Goal: Task Accomplishment & Management: Manage account settings

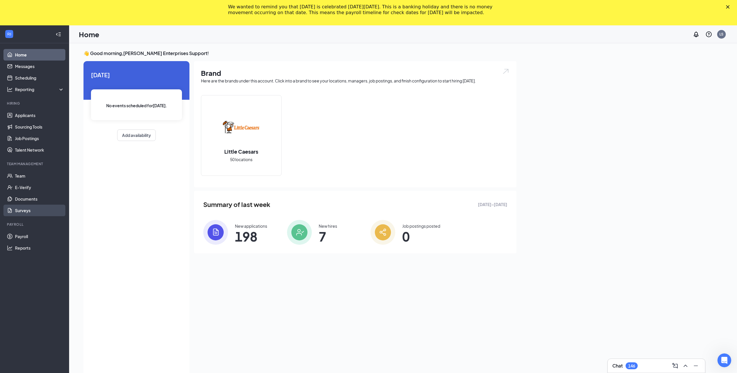
scroll to position [37, 0]
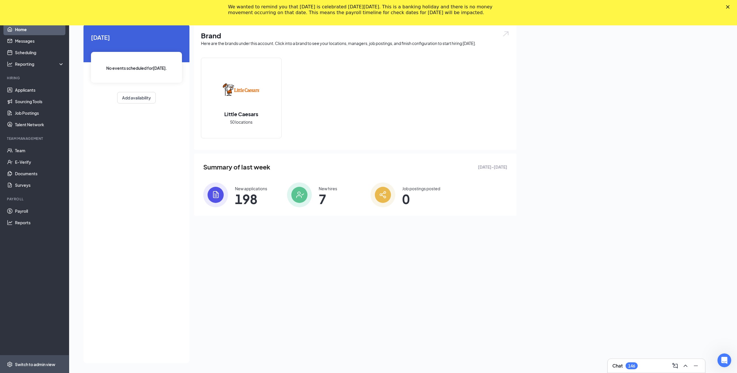
click at [32, 365] on div "Switch to admin view" at bounding box center [35, 364] width 40 height 6
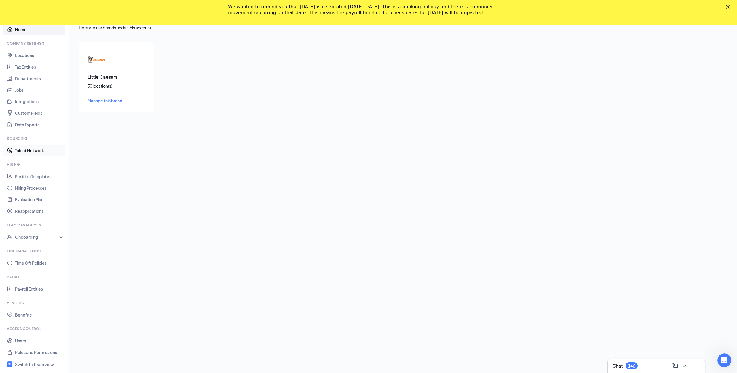
scroll to position [5, 0]
click at [31, 346] on link "Roles and Permissions" at bounding box center [39, 347] width 49 height 12
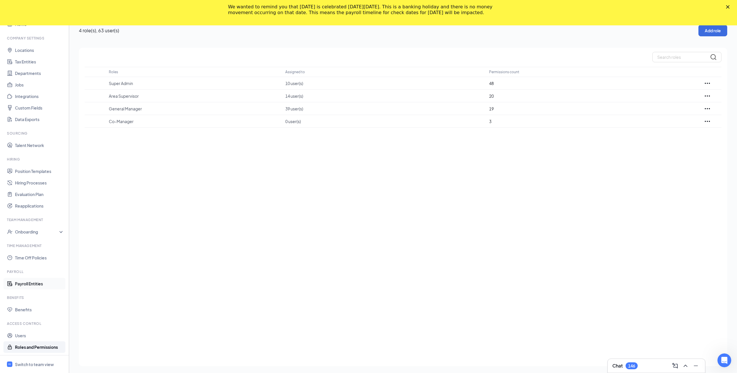
click at [24, 281] on link "Payroll Entities" at bounding box center [39, 284] width 49 height 12
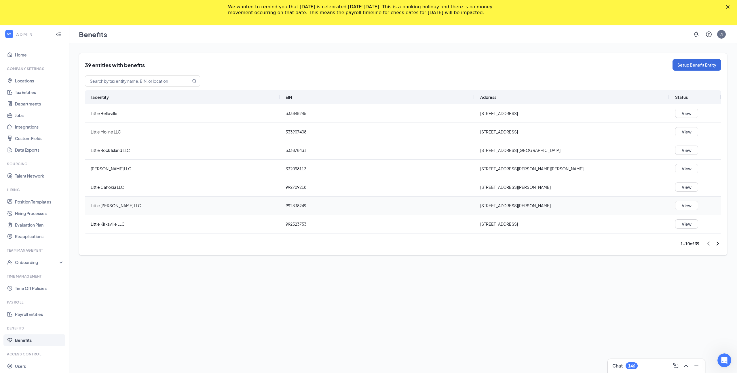
scroll to position [54, 0]
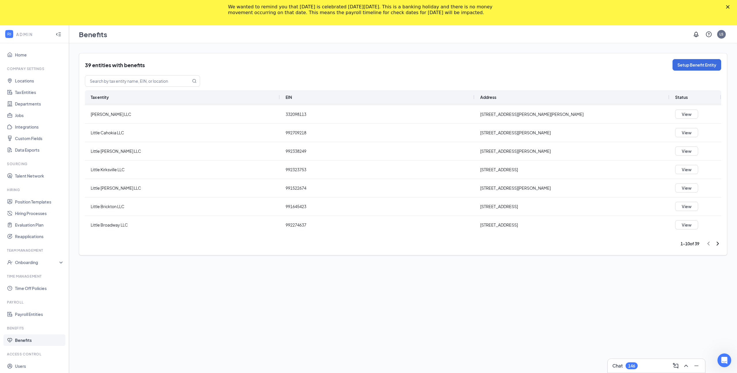
click at [716, 244] on icon "ChevronRight" at bounding box center [718, 243] width 7 height 7
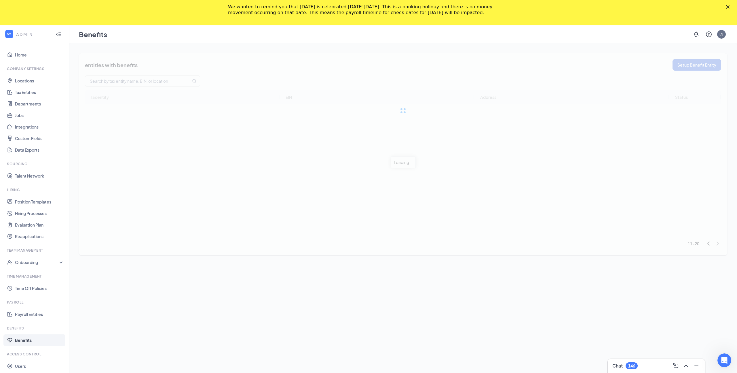
scroll to position [0, 0]
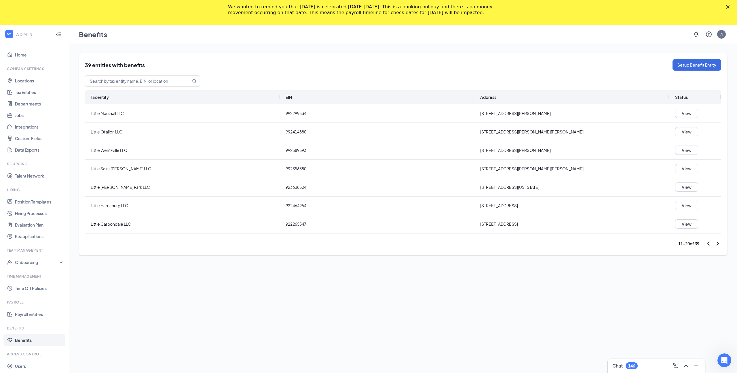
click at [717, 244] on icon "ChevronRight" at bounding box center [718, 243] width 7 height 7
click at [716, 244] on icon "ChevronRight" at bounding box center [718, 243] width 7 height 7
click at [681, 67] on button "Setup Benefit Entity" at bounding box center [697, 65] width 49 height 12
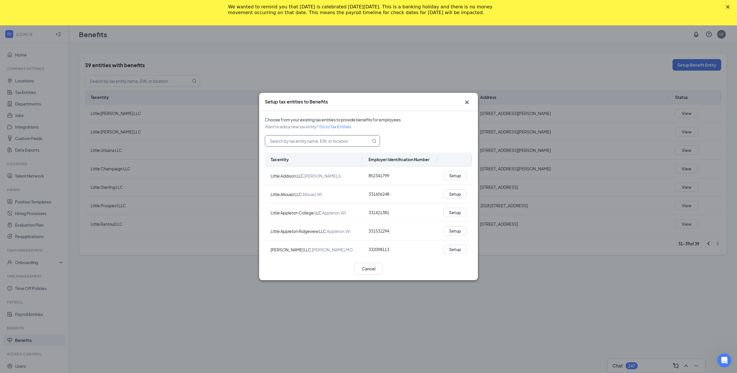
click at [307, 137] on input "text" at bounding box center [314, 140] width 99 height 11
paste input "[US_EMPLOYER_IDENTIFICATION_NUMBER]"
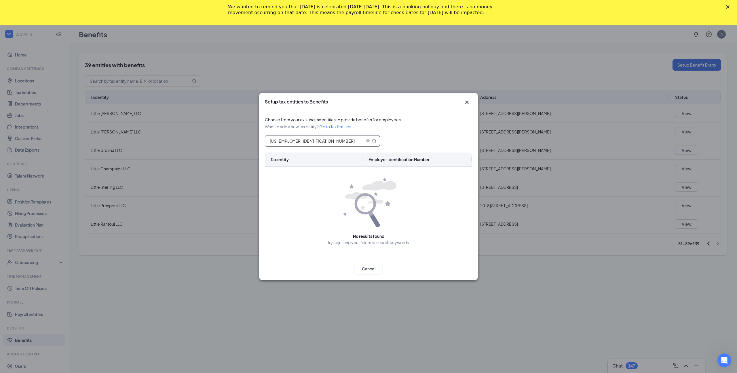
click at [277, 141] on input "[US_EMPLOYER_IDENTIFICATION_NUMBER]" at bounding box center [314, 140] width 99 height 11
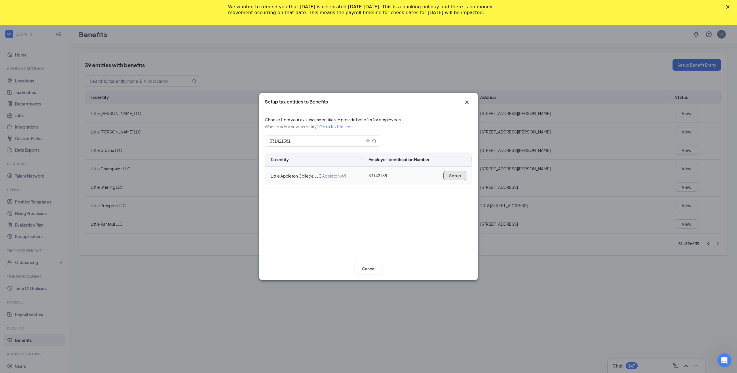
click at [453, 176] on button "Setup" at bounding box center [455, 175] width 23 height 9
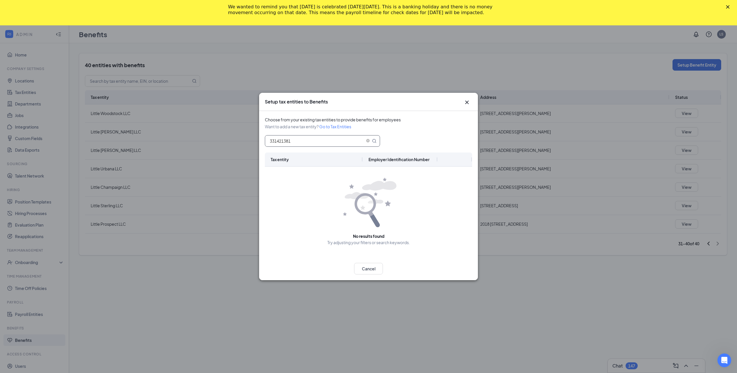
click at [292, 144] on input "331421381" at bounding box center [314, 140] width 99 height 11
paste input "[US_EMPLOYER_IDENTIFICATION_NUMBER]"
click at [277, 143] on input "[US_EMPLOYER_IDENTIFICATION_NUMBER]" at bounding box center [314, 140] width 99 height 11
click at [443, 179] on div "Setup" at bounding box center [455, 176] width 35 height 18
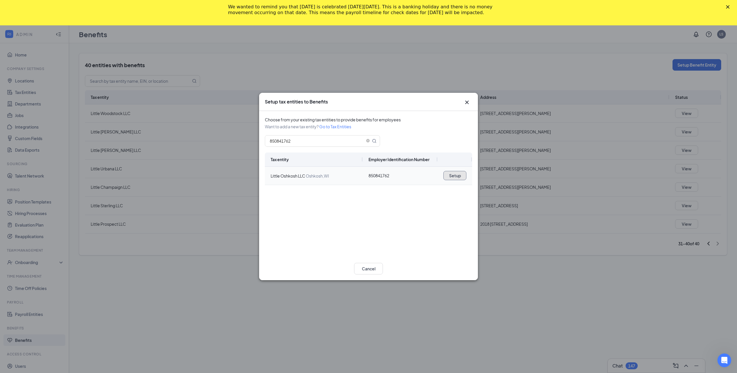
click at [449, 179] on button "Setup" at bounding box center [455, 175] width 23 height 9
click at [289, 137] on input "850841762" at bounding box center [314, 140] width 99 height 11
paste input "[US_EMPLOYER_IDENTIFICATION_NUMBER]"
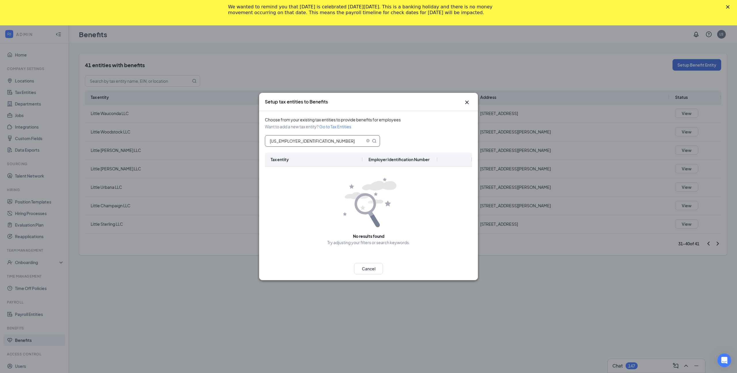
click at [277, 139] on input "[US_EMPLOYER_IDENTIFICATION_NUMBER]" at bounding box center [314, 140] width 99 height 11
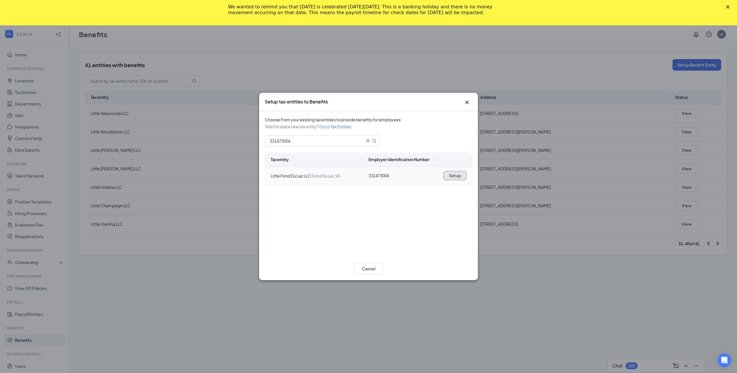
click at [454, 177] on button "Setup" at bounding box center [455, 175] width 23 height 9
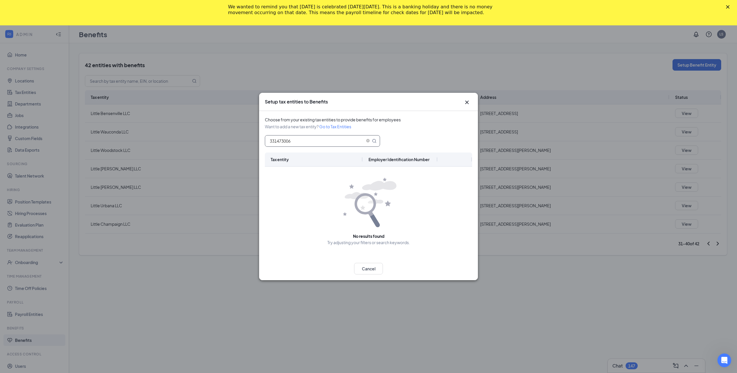
click at [293, 138] on input "331473006" at bounding box center [314, 140] width 99 height 11
paste input "-1491185"
click at [275, 142] on input "[US_EMPLOYER_IDENTIFICATION_NUMBER]" at bounding box center [314, 140] width 99 height 11
click at [454, 177] on button "Setup" at bounding box center [455, 175] width 23 height 9
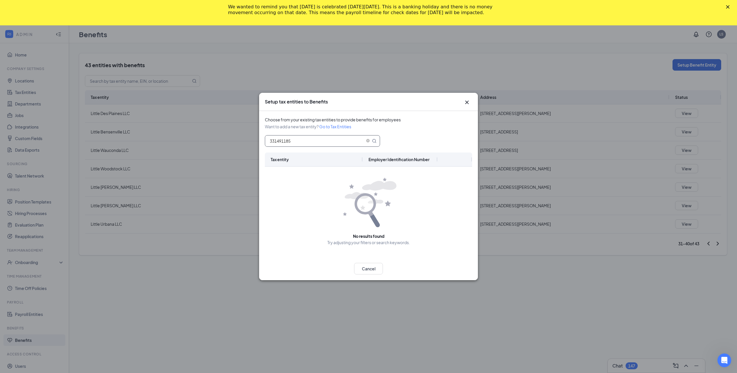
click at [283, 138] on input "331491185" at bounding box center [314, 140] width 99 height 11
paste input "-1526204"
click at [272, 143] on input "[US_EMPLOYER_IDENTIFICATION_NUMBER]" at bounding box center [314, 140] width 99 height 11
click at [449, 177] on button "Setup" at bounding box center [455, 175] width 23 height 9
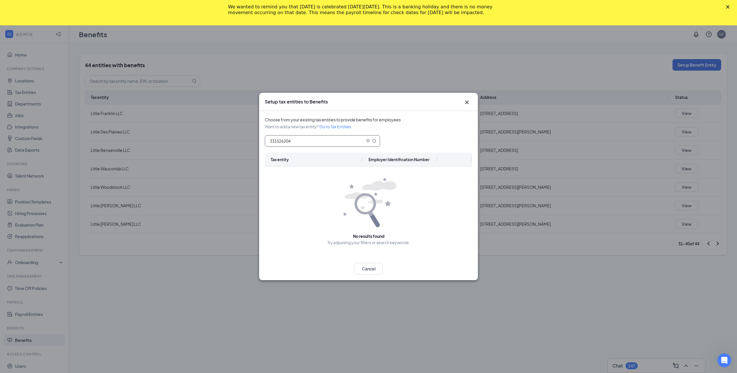
click at [282, 140] on input "331526204" at bounding box center [314, 140] width 99 height 11
paste input "-153129"
click at [277, 141] on input "[US_EMPLOYER_IDENTIFICATION_NUMBER]" at bounding box center [314, 140] width 99 height 11
click at [443, 177] on div "Setup" at bounding box center [455, 176] width 35 height 18
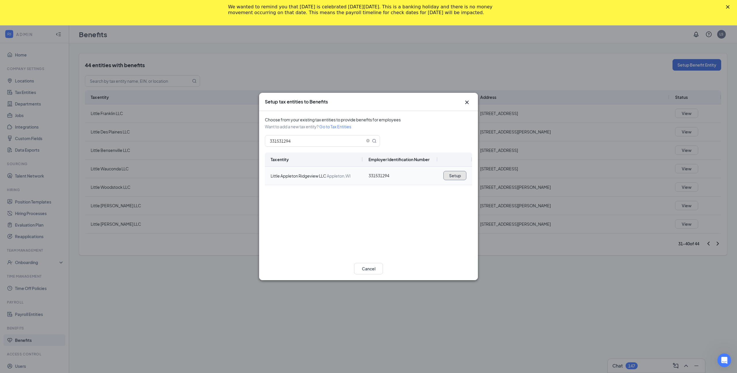
click at [445, 179] on button "Setup" at bounding box center [455, 175] width 23 height 9
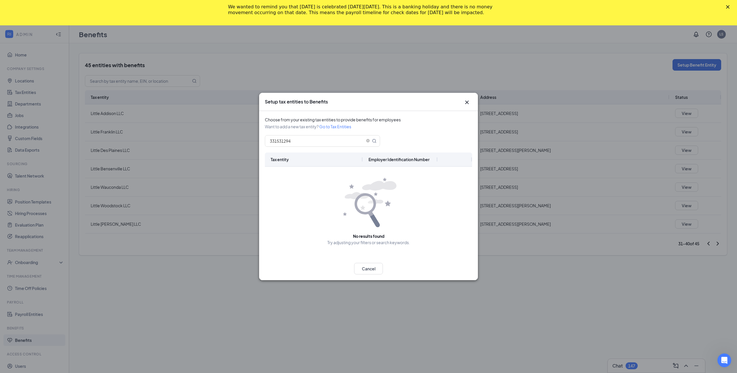
click at [290, 128] on div "Want to add a new tax entity? Go to Tax Entities" at bounding box center [368, 127] width 207 height 6
click at [280, 139] on input "331531294" at bounding box center [314, 140] width 99 height 11
paste input "-1559962"
click at [276, 143] on input "[US_EMPLOYER_IDENTIFICATION_NUMBER]" at bounding box center [314, 140] width 99 height 11
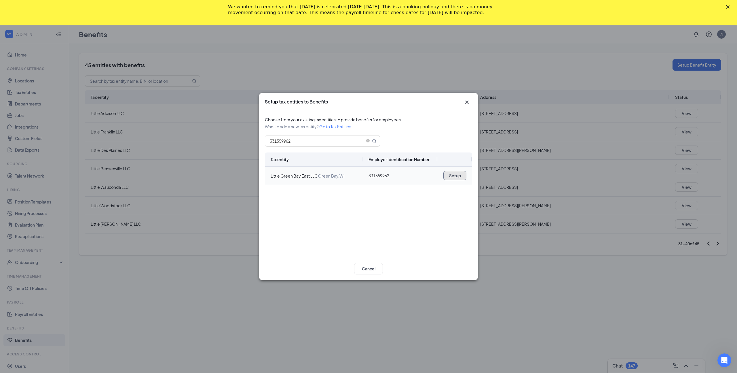
click at [446, 176] on button "Setup" at bounding box center [455, 175] width 23 height 9
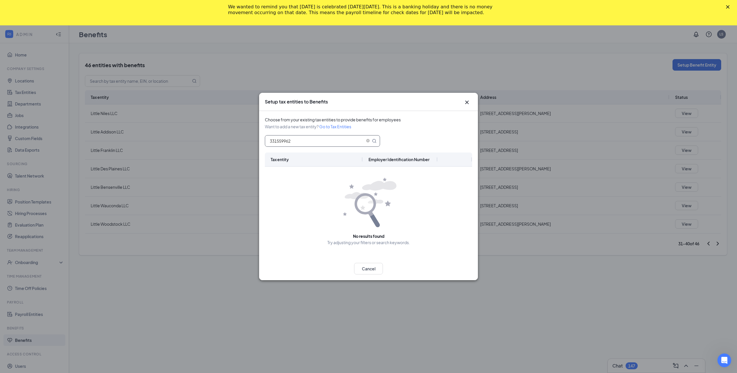
click at [288, 143] on input "331559962" at bounding box center [314, 140] width 99 height 11
paste input "-1582081"
click at [276, 141] on input "[US_EMPLOYER_IDENTIFICATION_NUMBER]" at bounding box center [314, 140] width 99 height 11
click at [459, 178] on button "Setup" at bounding box center [455, 175] width 23 height 9
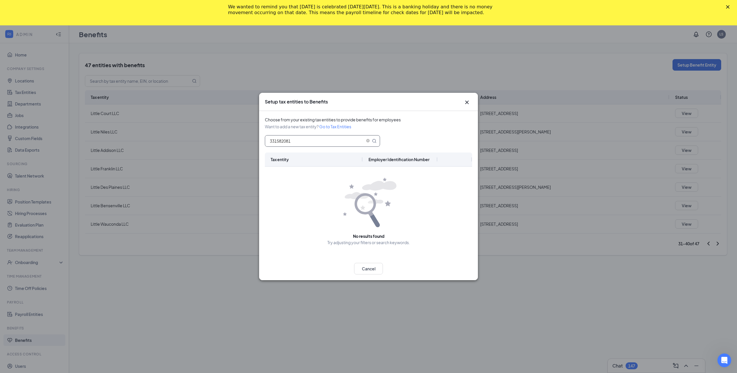
click at [288, 142] on input "331582081" at bounding box center [314, 140] width 99 height 11
paste input "33-160624"
click at [277, 142] on input "331582033-16062481" at bounding box center [314, 140] width 99 height 11
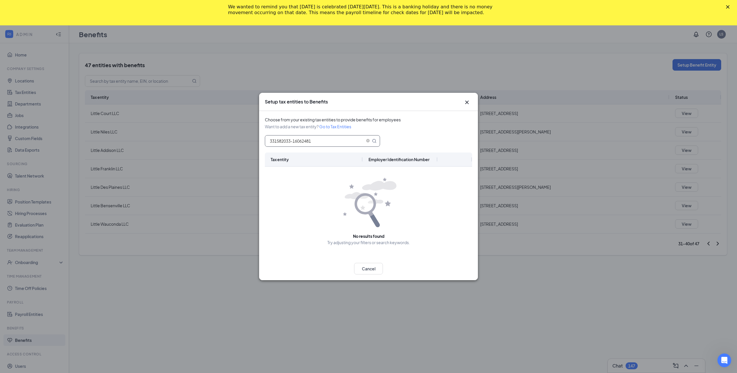
paste input "-1606248"
click at [277, 142] on input "33-1606248-16062481" at bounding box center [314, 140] width 99 height 11
paste input "text"
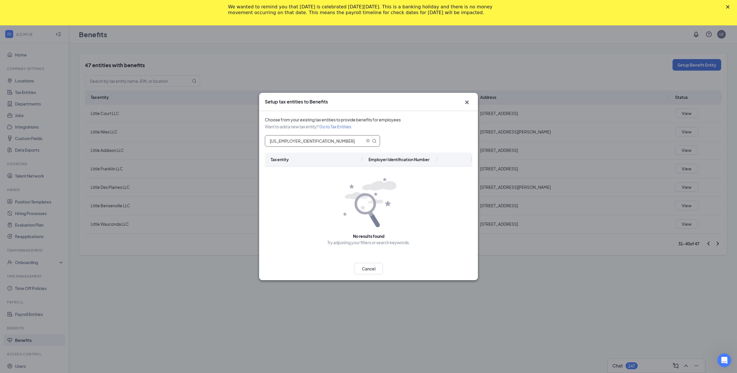
click at [279, 142] on input "[US_EMPLOYER_IDENTIFICATION_NUMBER]" at bounding box center [314, 140] width 99 height 11
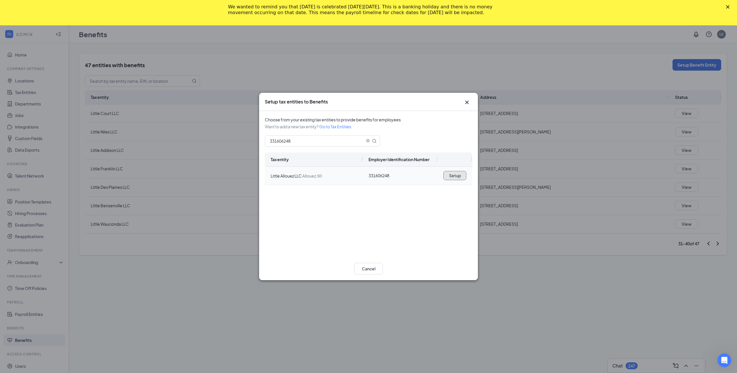
click at [451, 175] on button "Setup" at bounding box center [455, 175] width 23 height 9
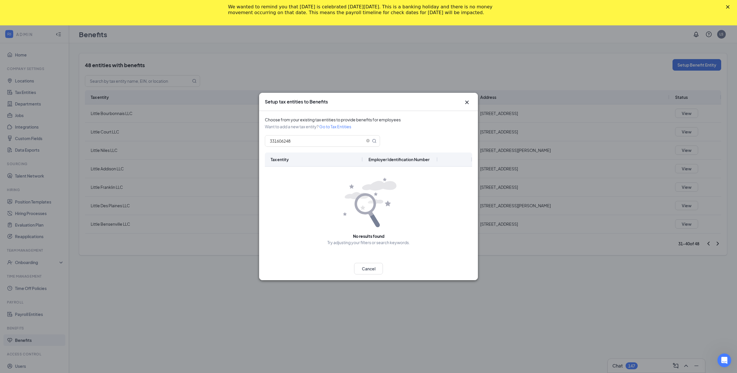
click at [300, 152] on div "Tax entity" at bounding box center [314, 159] width 86 height 14
click at [297, 141] on input "331606248" at bounding box center [314, 140] width 99 height 11
paste input "-1433493"
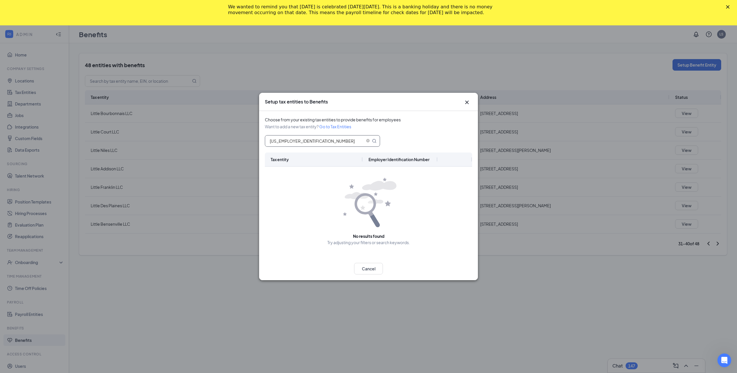
click at [276, 141] on input "[US_EMPLOYER_IDENTIFICATION_NUMBER]" at bounding box center [314, 140] width 99 height 11
type input "331433493"
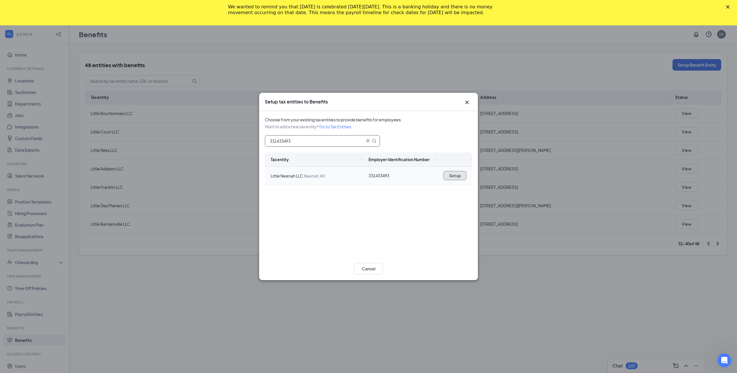
click at [448, 177] on button "Setup" at bounding box center [455, 175] width 23 height 9
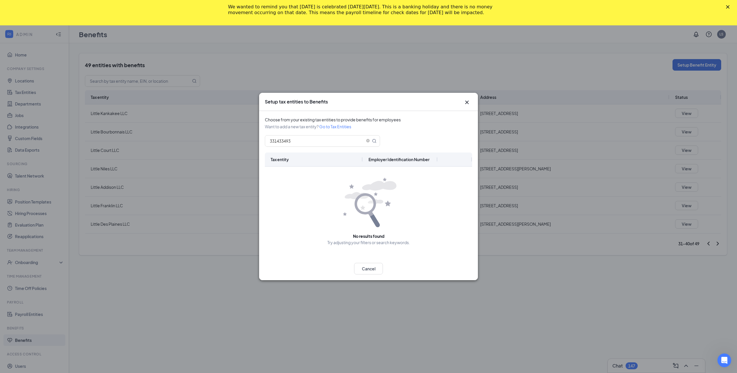
click at [465, 104] on icon "Cross" at bounding box center [467, 102] width 7 height 7
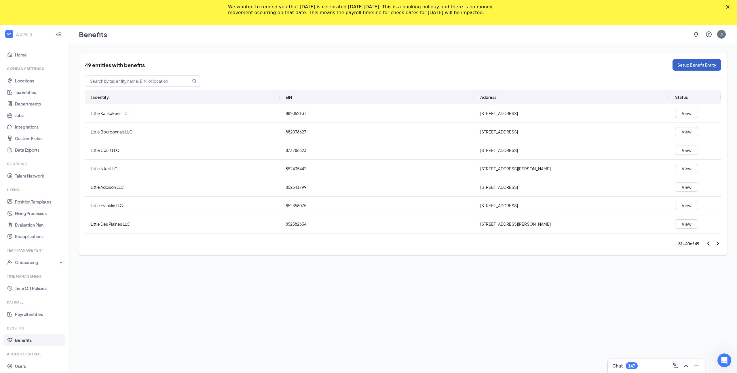
click at [684, 68] on button "Setup Benefit Entity" at bounding box center [697, 65] width 49 height 12
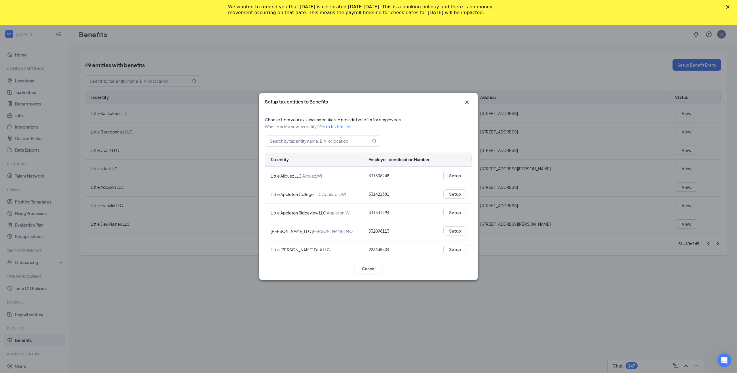
click at [323, 147] on div "Choose from your existing tax entities to provide benefits for employees Want t…" at bounding box center [368, 184] width 219 height 146
click at [323, 144] on input "text" at bounding box center [314, 140] width 99 height 11
paste input "Snyced"
type input "Snyced"
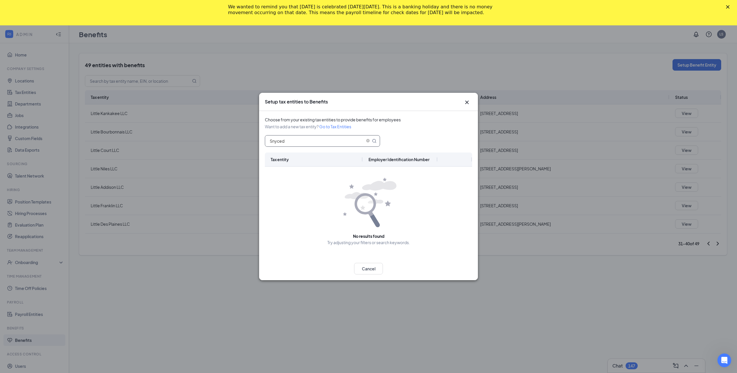
click at [305, 145] on input "Snyced" at bounding box center [314, 140] width 99 height 11
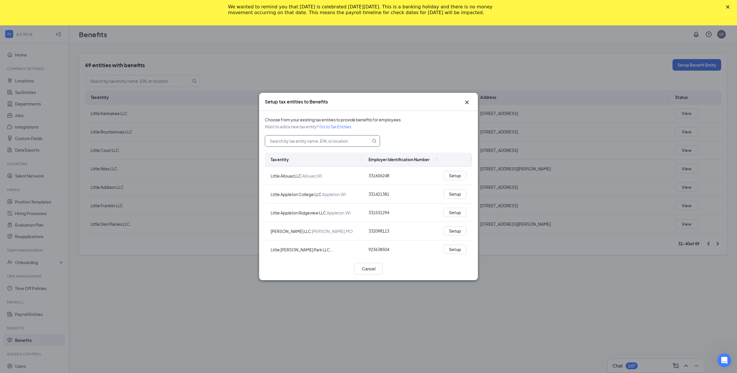
click at [295, 137] on input "text" at bounding box center [314, 140] width 99 height 11
paste input "[US_EMPLOYER_IDENTIFICATION_NUMBER]"
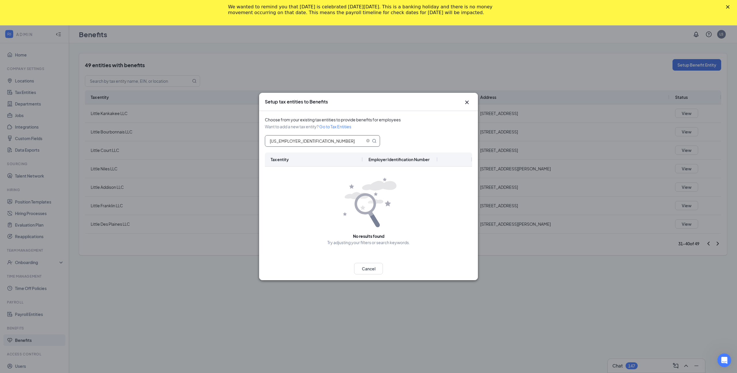
click at [275, 143] on input "[US_EMPLOYER_IDENTIFICATION_NUMBER]" at bounding box center [314, 140] width 99 height 11
type input "331606248"
click at [451, 172] on button "Setup" at bounding box center [455, 175] width 23 height 9
click at [468, 99] on icon "Cross" at bounding box center [467, 102] width 7 height 7
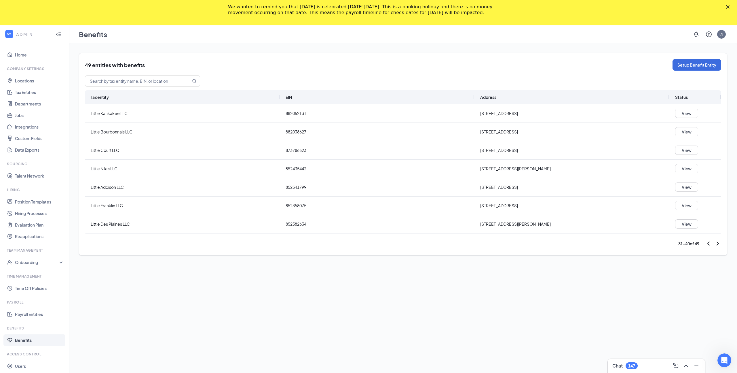
click at [57, 36] on icon "Collapse" at bounding box center [59, 34] width 6 height 6
